Goal: Information Seeking & Learning: Learn about a topic

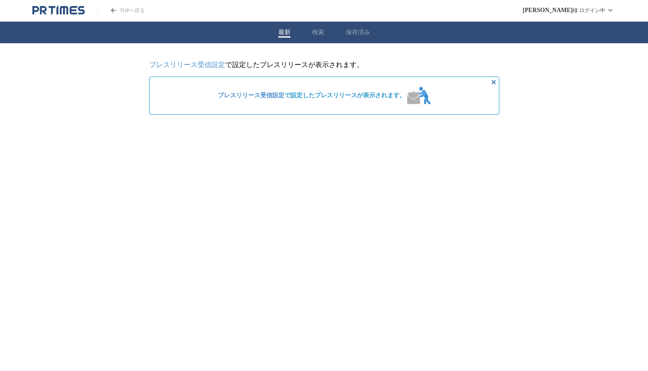
click at [125, 9] on link "TOPへ戻る" at bounding box center [121, 10] width 47 height 7
click at [356, 30] on button "保存済み" at bounding box center [358, 33] width 24 height 8
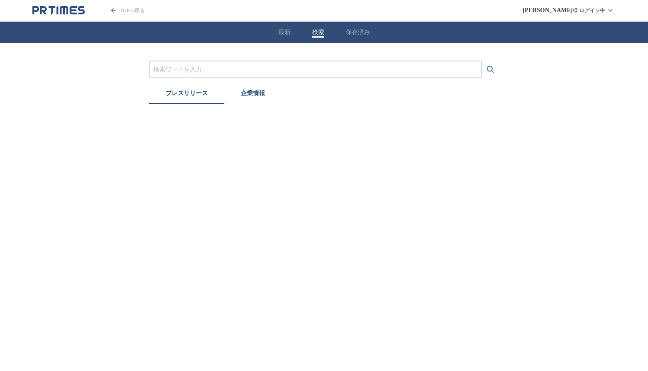
click at [320, 32] on button "検索" at bounding box center [318, 33] width 12 height 8
click at [286, 32] on button "最新" at bounding box center [284, 33] width 12 height 8
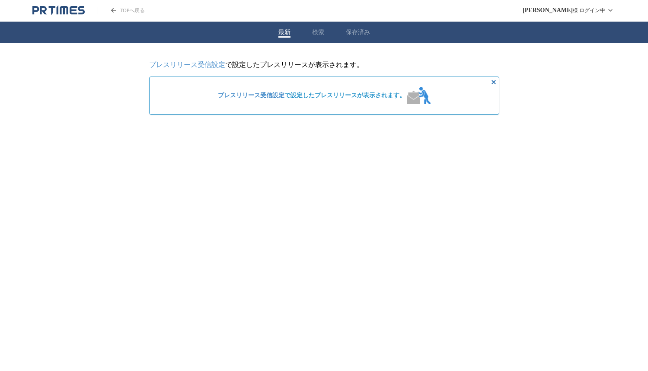
click at [356, 29] on button "保存済み" at bounding box center [358, 33] width 24 height 8
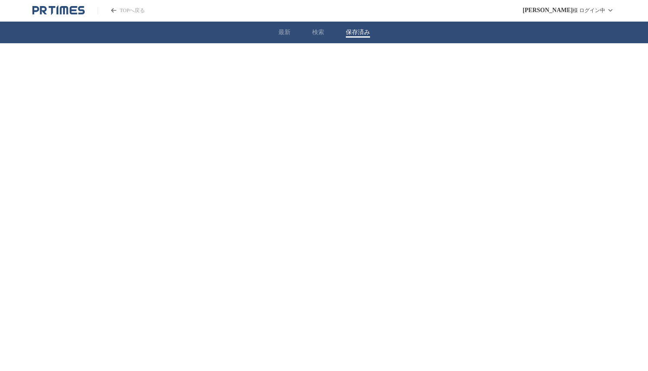
click at [53, 8] on icon "PR TIMESのトップページはこちら" at bounding box center [58, 10] width 52 height 10
click at [313, 29] on button "検索" at bounding box center [318, 33] width 12 height 8
click at [208, 67] on input "プレスリリースおよび企業を検索する" at bounding box center [315, 70] width 324 height 10
type input "よーじや"
click at [482, 61] on button "検索する" at bounding box center [490, 69] width 17 height 17
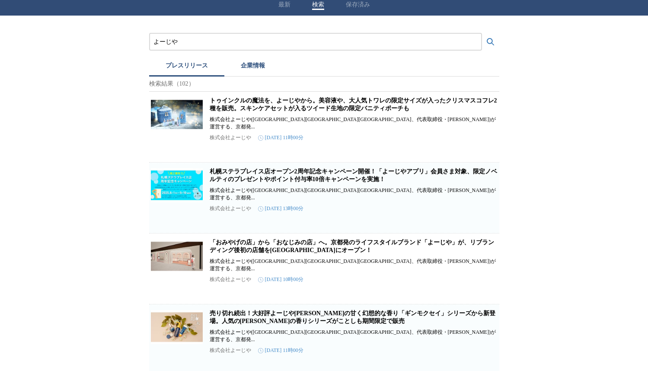
scroll to position [72, 0]
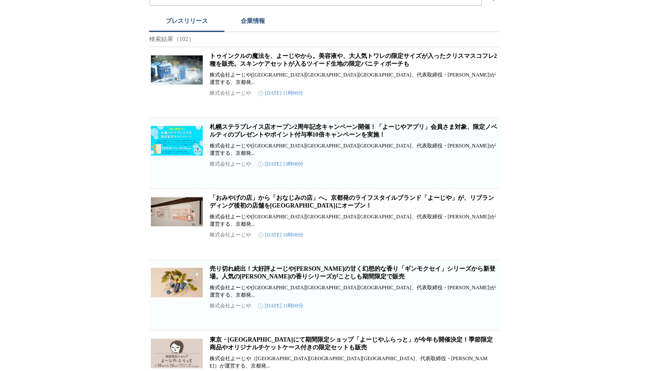
click at [306, 195] on link "「おみやげの店」から「おなじみの店」へ。京都発のライフスタイルブランド「よーじや」が、リブランディング後初の店舗を[GEOGRAPHIC_DATA]にオープン！" at bounding box center [352, 201] width 284 height 14
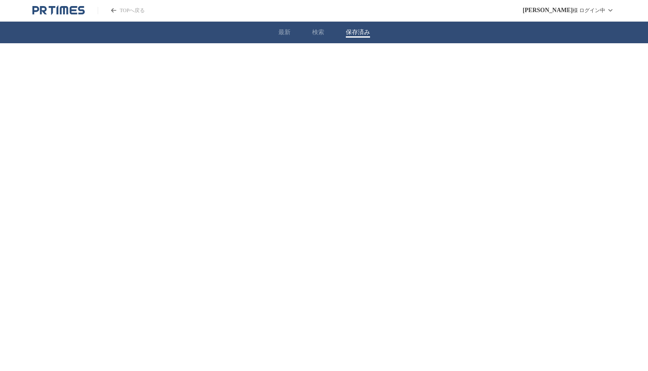
click at [357, 33] on button "保存済み" at bounding box center [358, 33] width 24 height 8
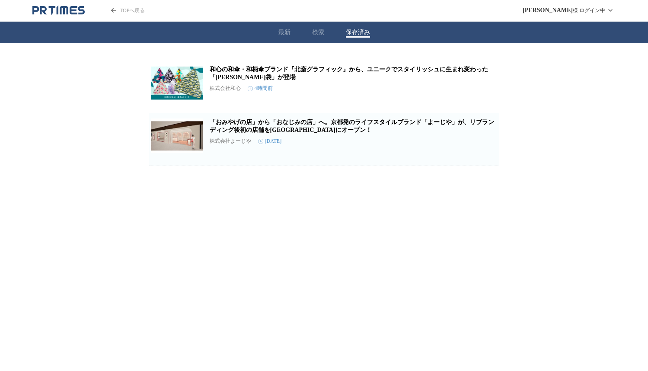
click at [70, 166] on html "TOPへ戻る [PERSON_NAME] ログイン中 最新 検索 保存済み 和心の和傘・和柄傘ブランド『北斎グラフィック』から、ユニークでスタイリッシュに生ま…" at bounding box center [324, 83] width 648 height 166
click at [394, 69] on link "和心の和傘・和柄傘ブランド『北斎グラフィック』から、ユニークでスタイリッシュに生まれ変わった「[PERSON_NAME]袋」が登場" at bounding box center [349, 73] width 278 height 14
click at [362, 126] on link "「おみやげの店」から「おなじみの店」へ。京都発のライフスタイルブランド「よーじや」が、リブランディング後初の店舗を[GEOGRAPHIC_DATA]にオープン！" at bounding box center [352, 126] width 284 height 14
